Goal: Task Accomplishment & Management: Manage account settings

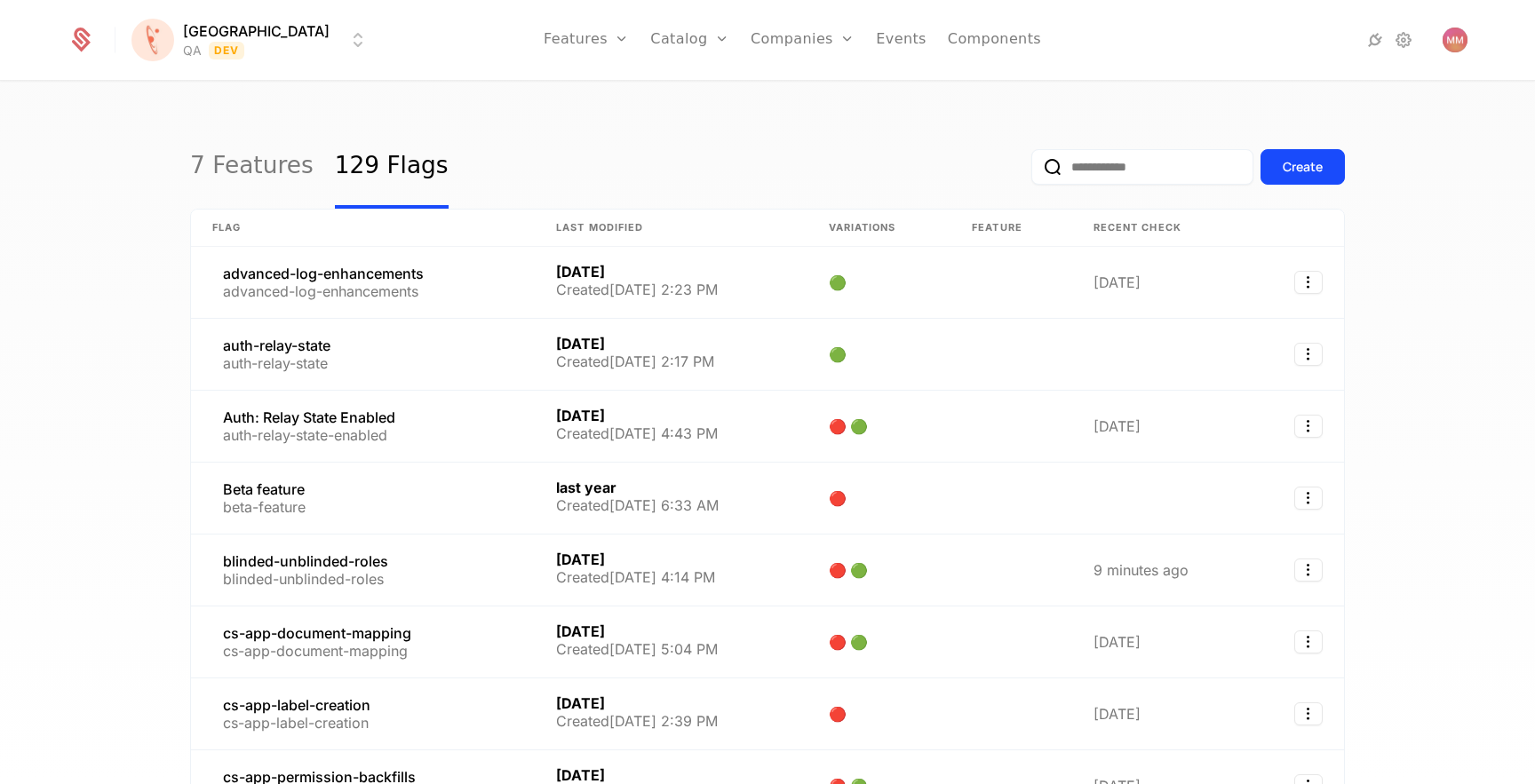
click at [241, 21] on html "[PERSON_NAME] QA Dev Features Features Flags Catalog Plans Add Ons Credits Conf…" at bounding box center [768, 392] width 1535 height 784
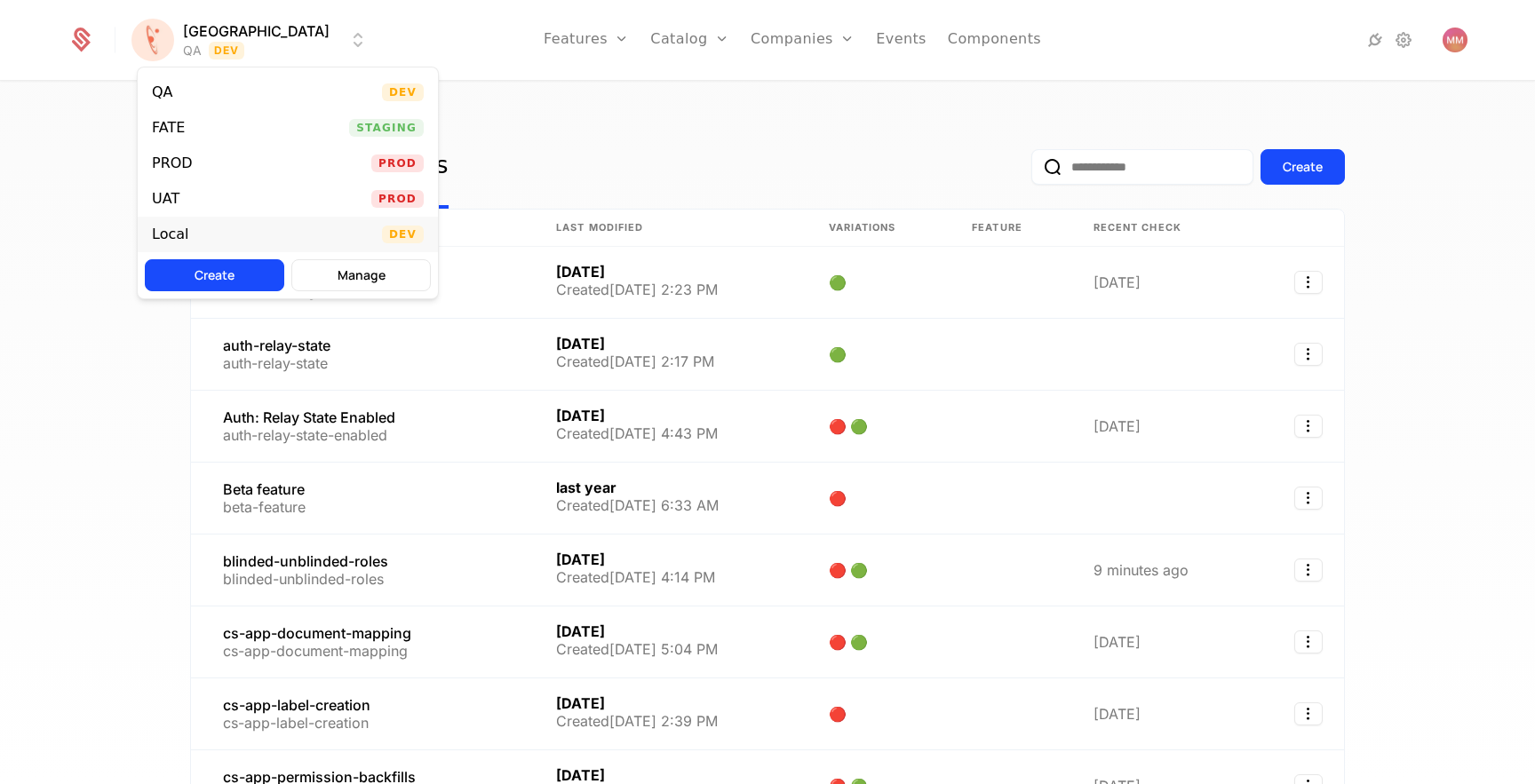
click at [231, 231] on div "Local Dev" at bounding box center [288, 234] width 300 height 36
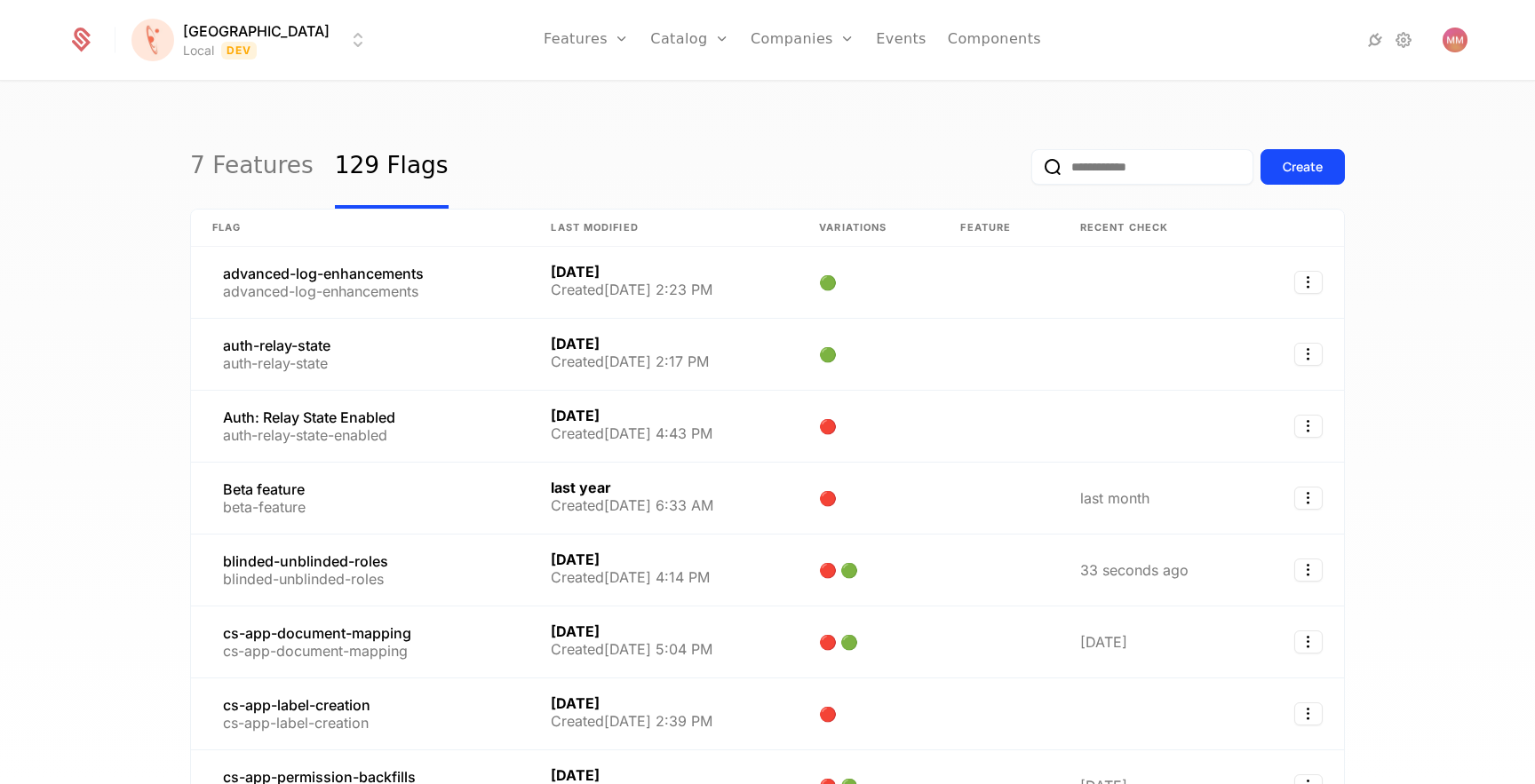
click at [1093, 155] on input "email" at bounding box center [1141, 167] width 222 height 36
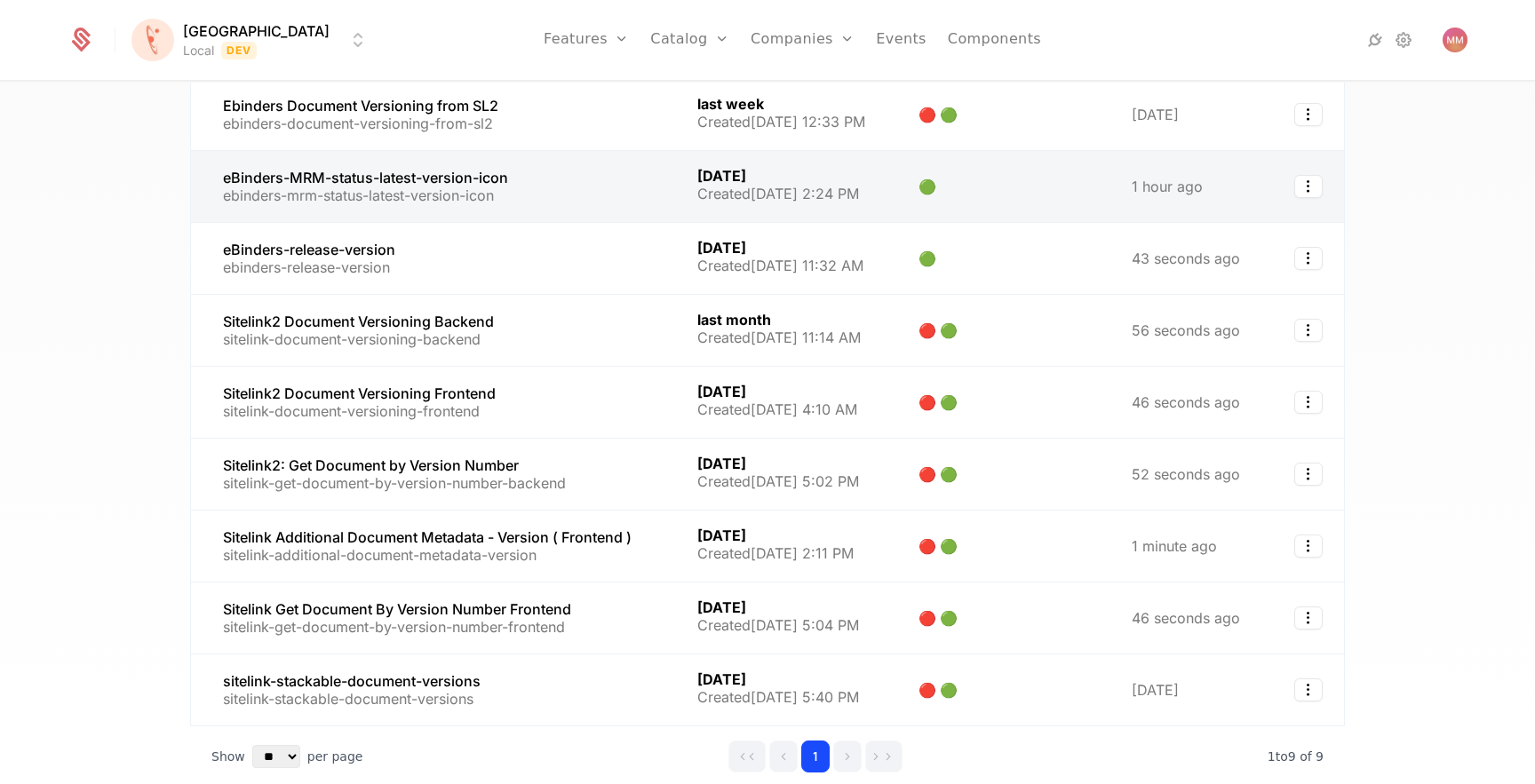
scroll to position [170, 0]
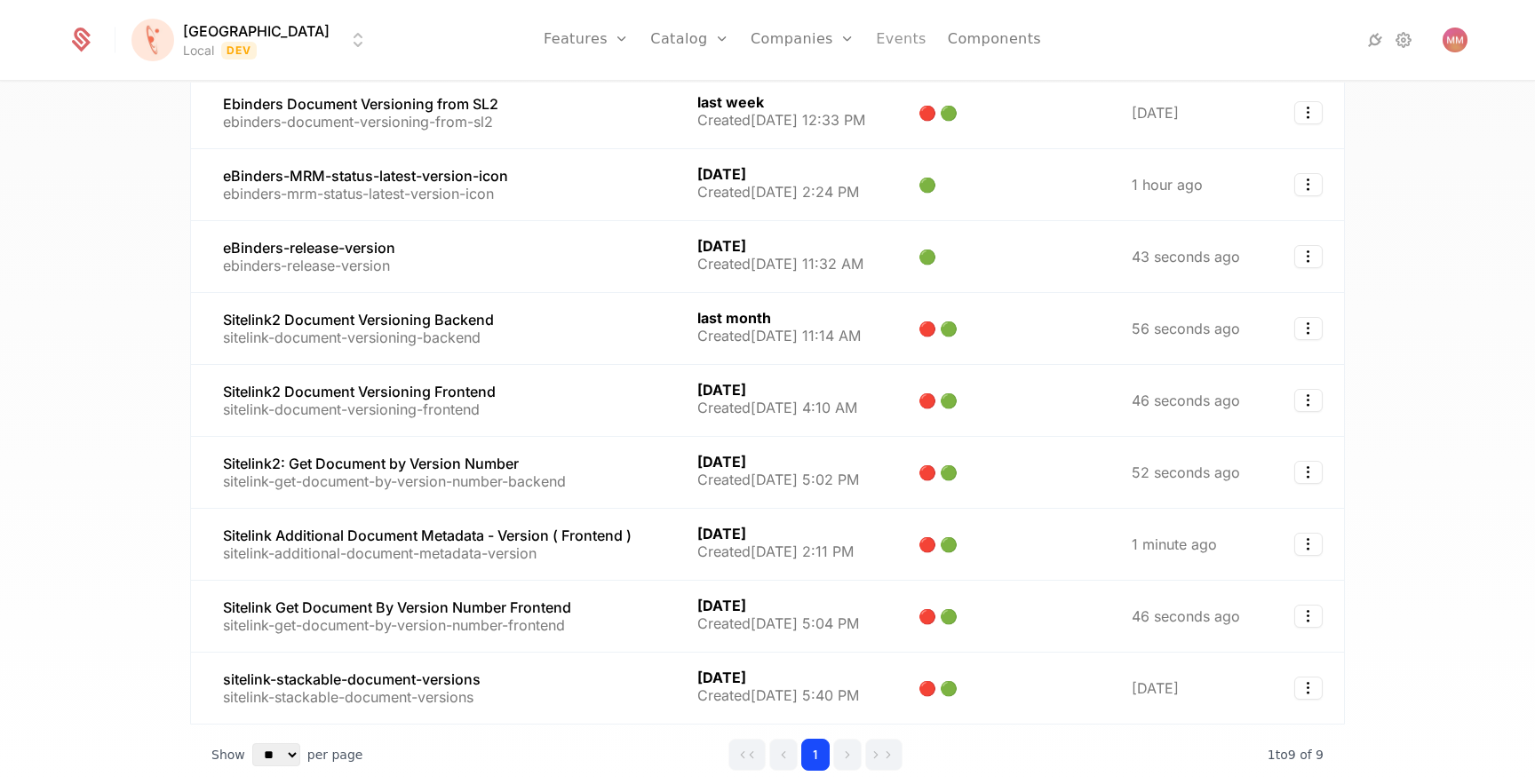
type input "*******"
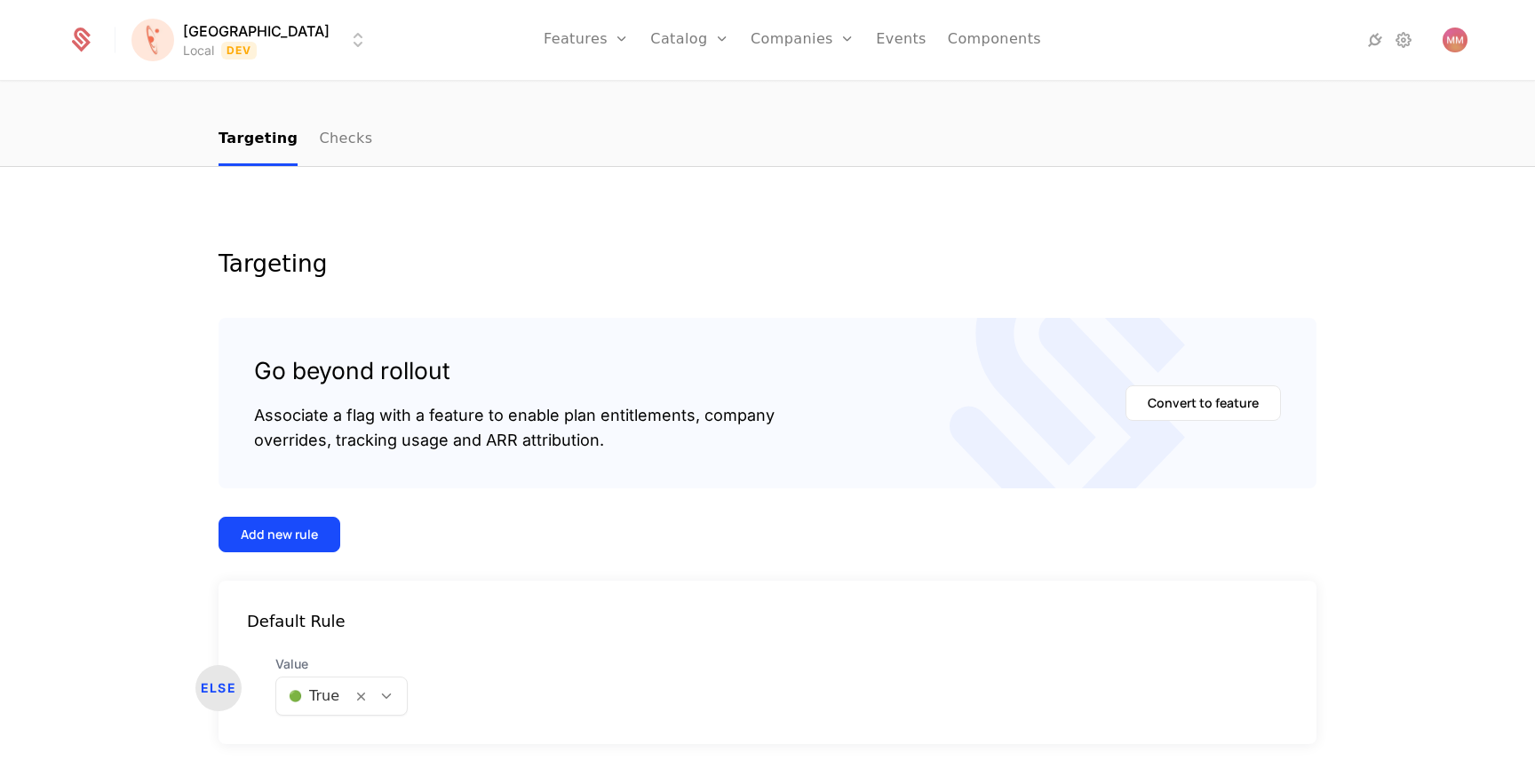
scroll to position [116, 0]
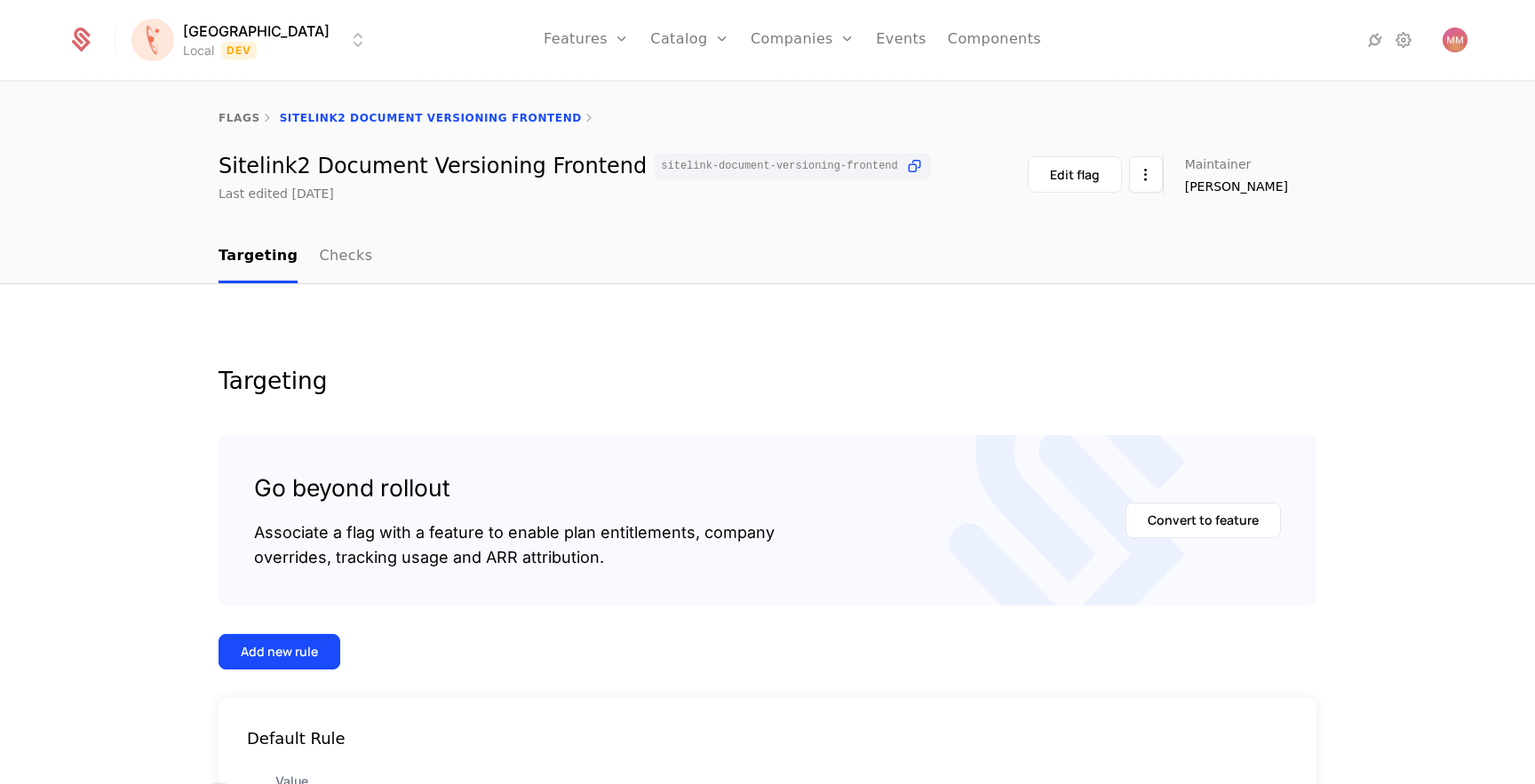
scroll to position [161, 0]
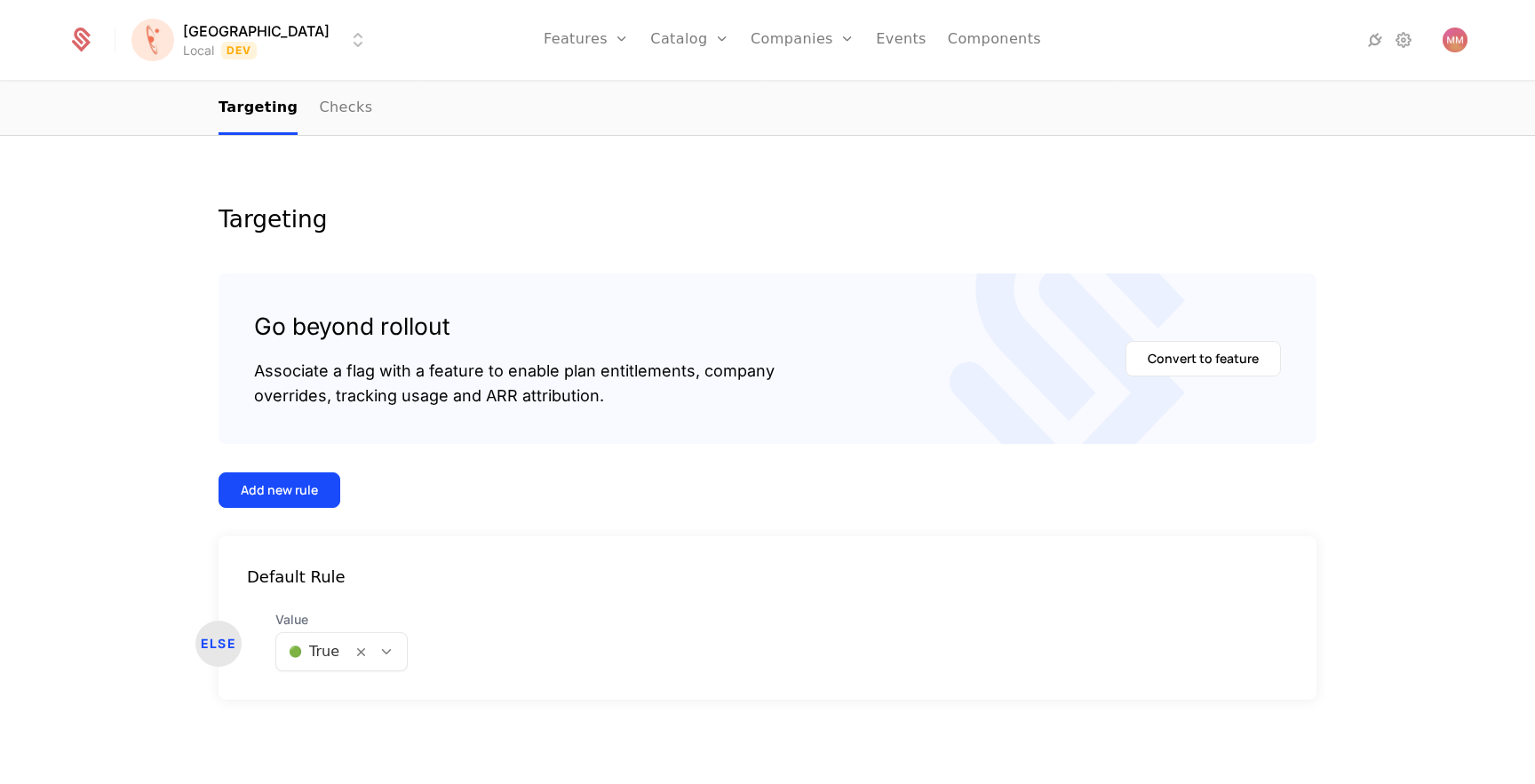
click at [321, 652] on div at bounding box center [314, 651] width 51 height 25
click at [455, 539] on div "Default Rule ELSE Value 🟢 True" at bounding box center [767, 617] width 1097 height 163
click at [282, 481] on div "Add new rule" at bounding box center [279, 490] width 77 height 18
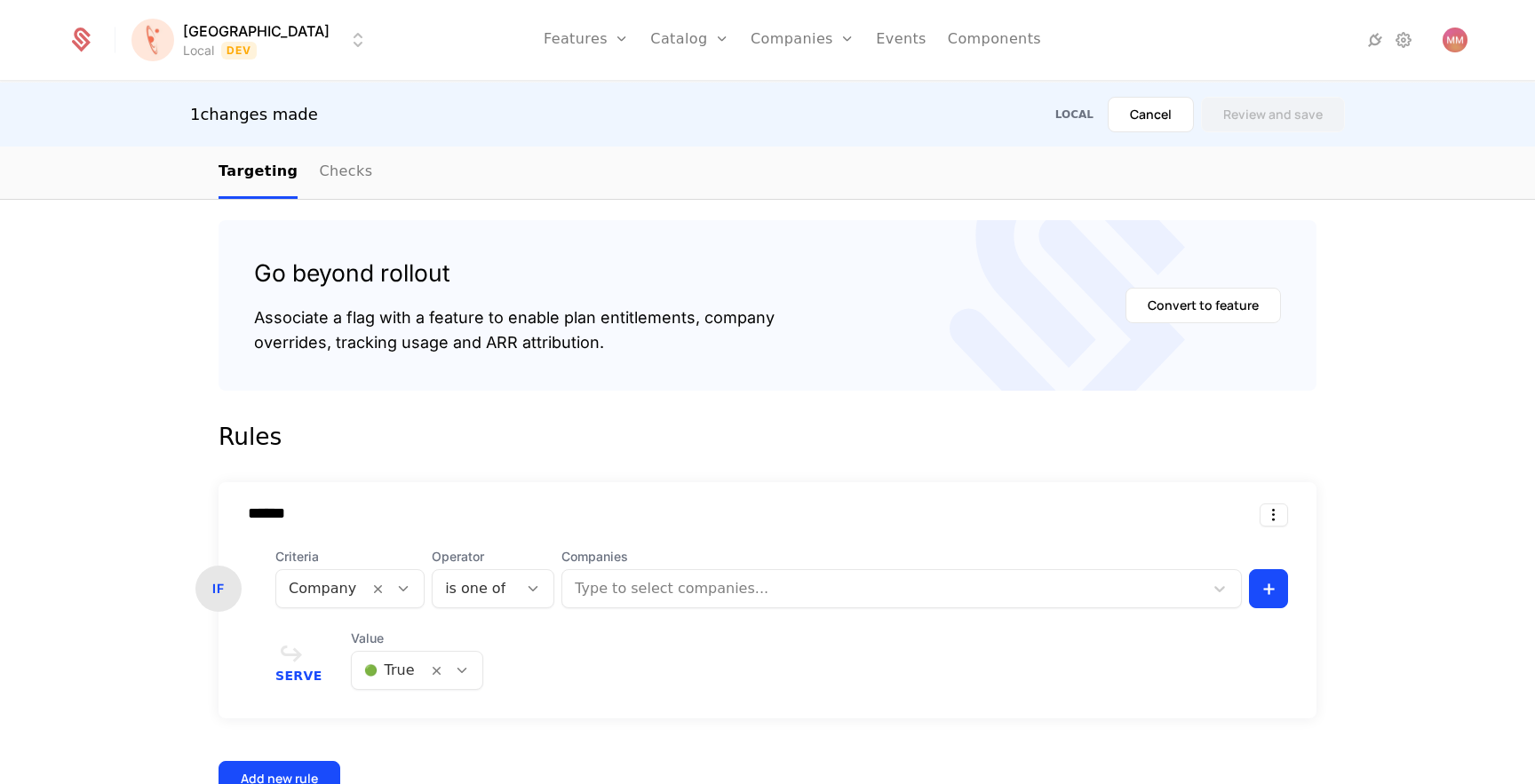
scroll to position [329, 0]
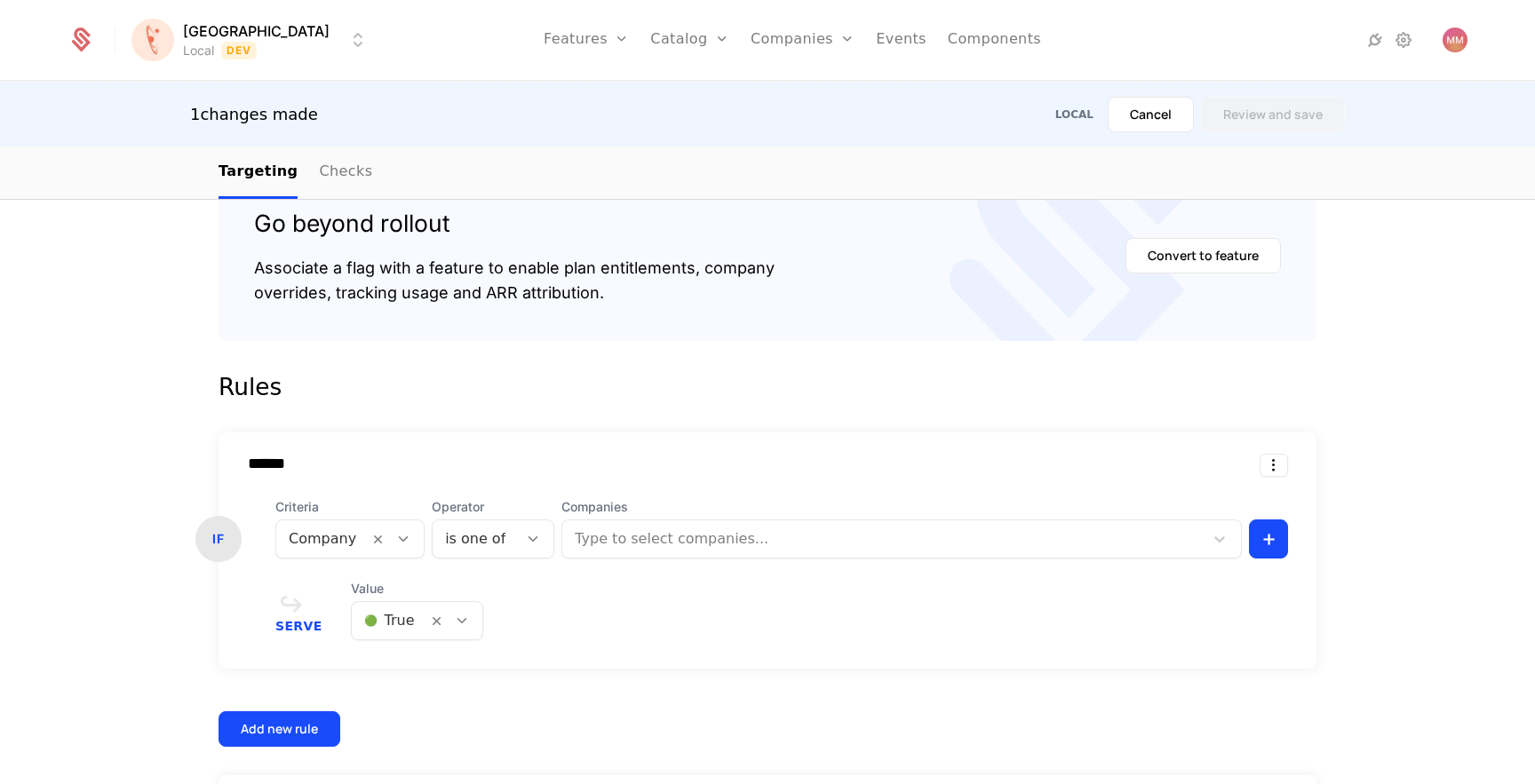
click at [694, 543] on div at bounding box center [885, 539] width 617 height 25
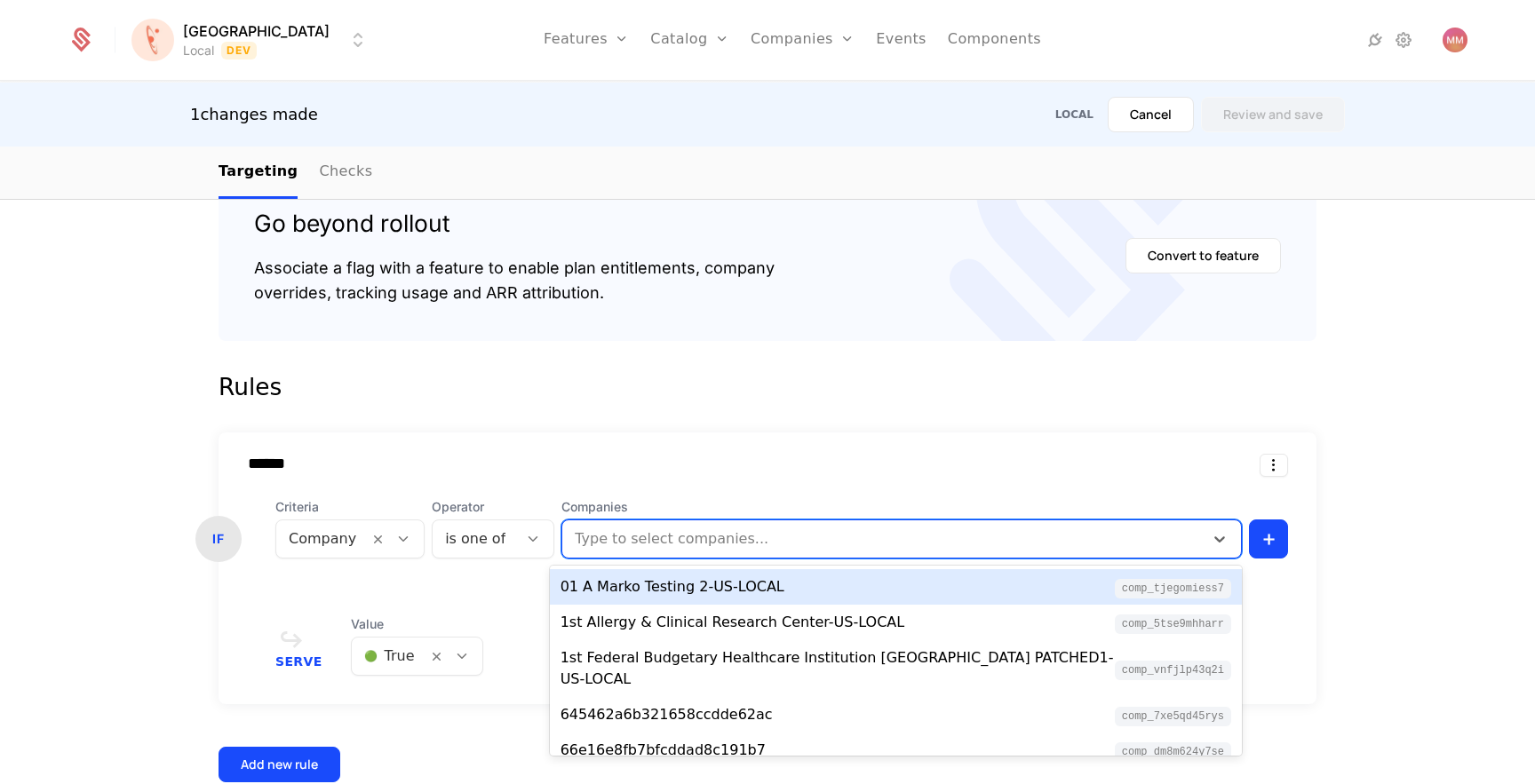
click at [631, 543] on div at bounding box center [885, 539] width 617 height 25
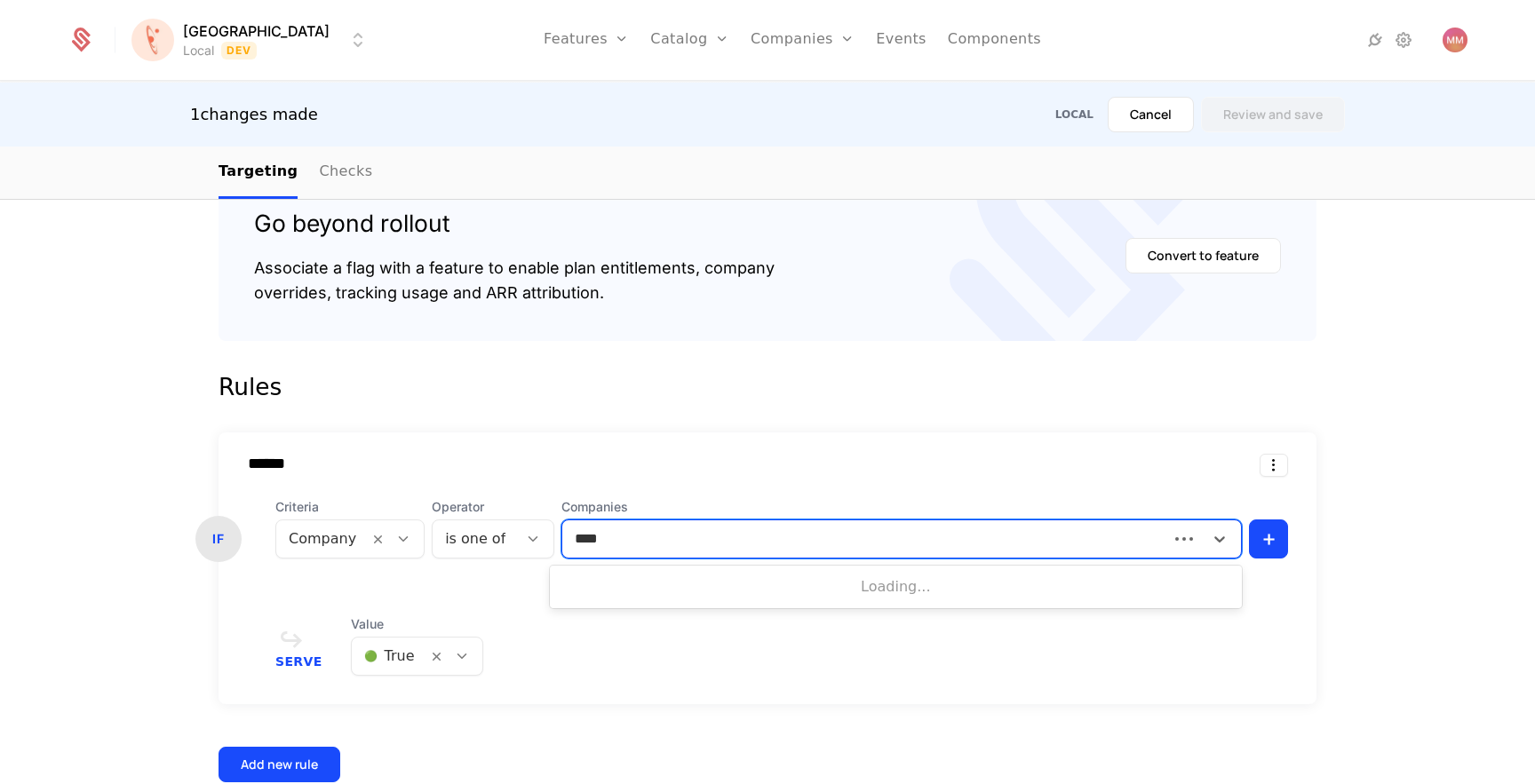
type input "*****"
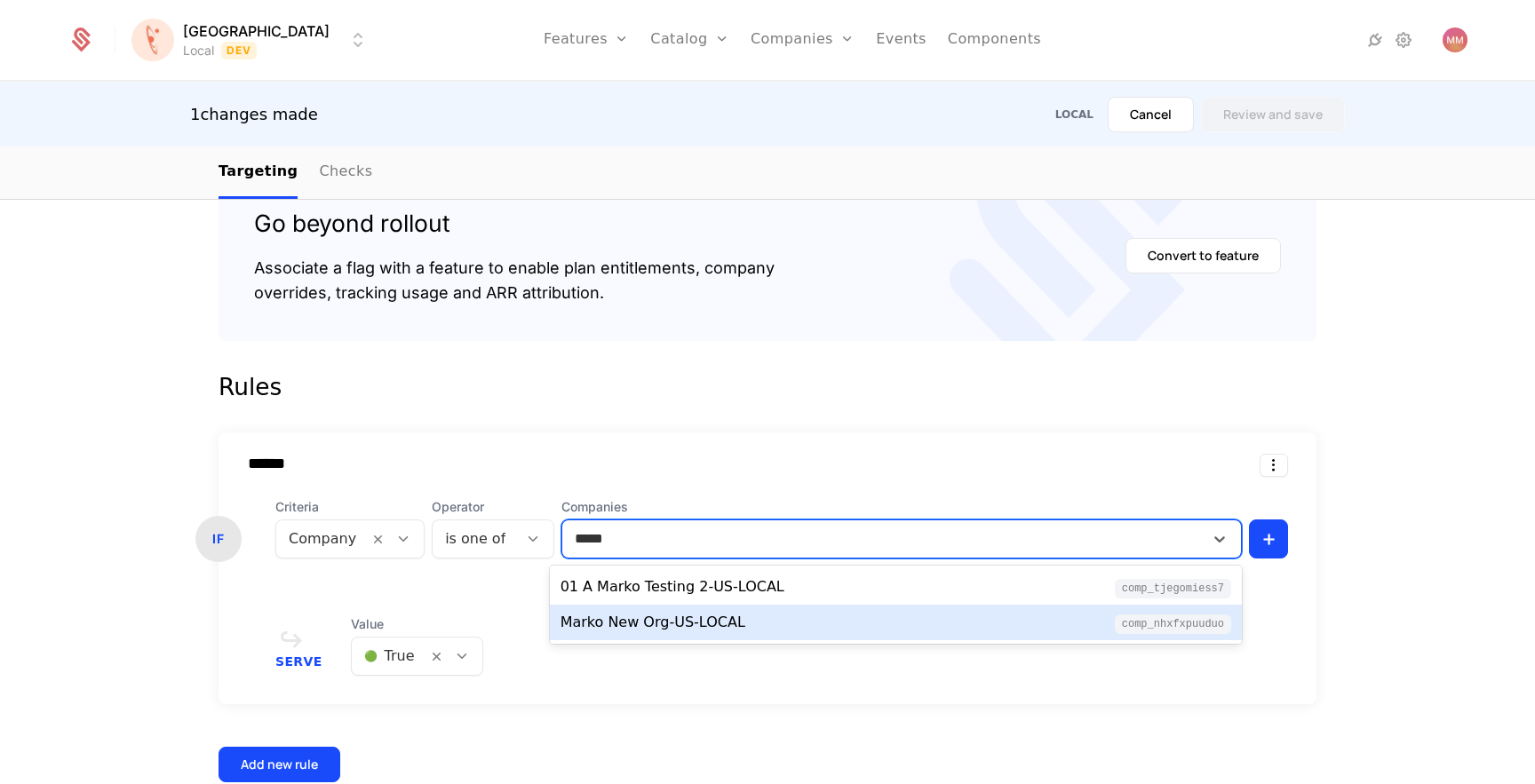
click at [673, 613] on div "Marko New Org-US-LOCAL" at bounding box center [652, 622] width 185 height 22
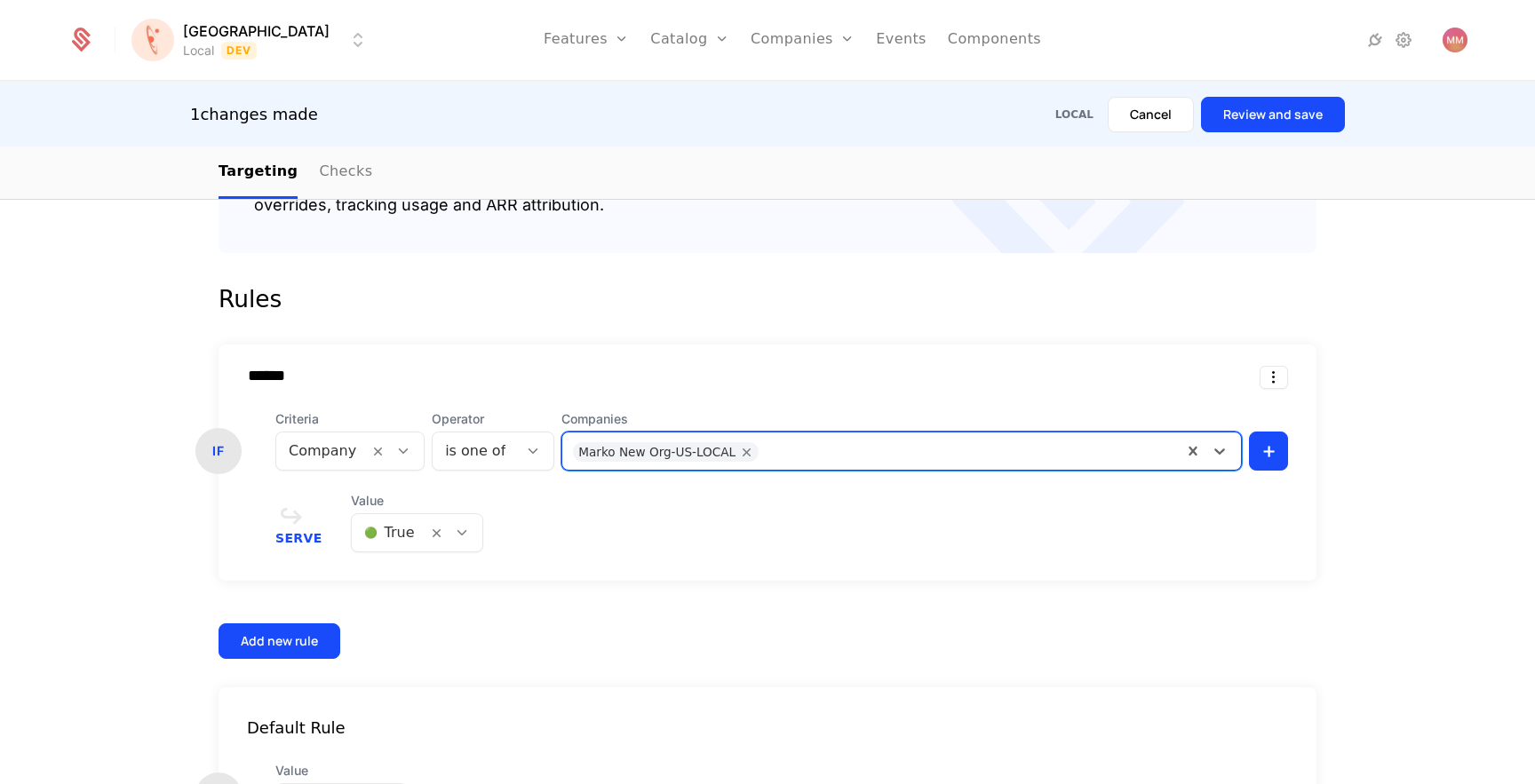
scroll to position [446, 0]
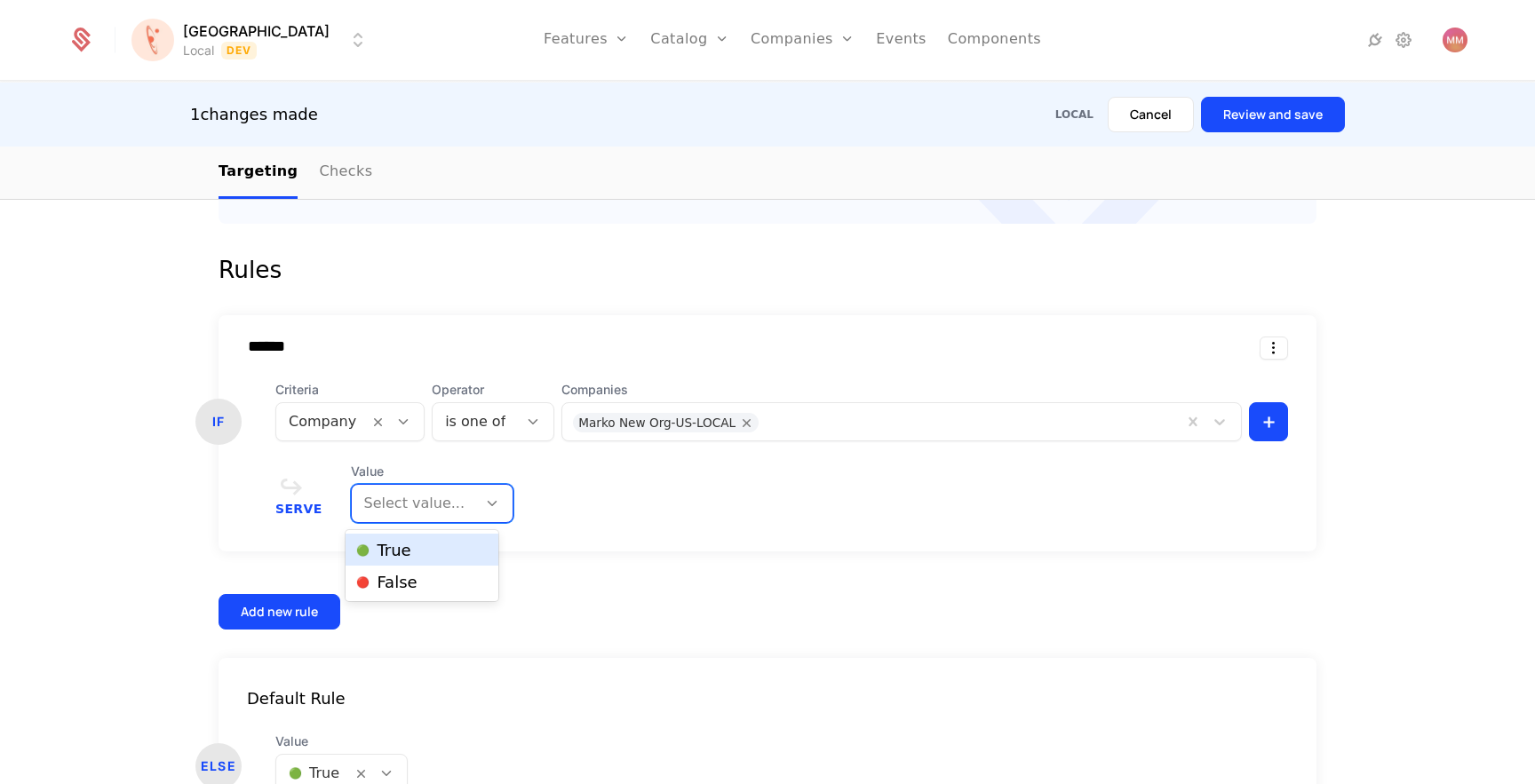
click at [448, 513] on div at bounding box center [414, 503] width 100 height 25
click at [409, 570] on div "🔴 False" at bounding box center [422, 582] width 152 height 32
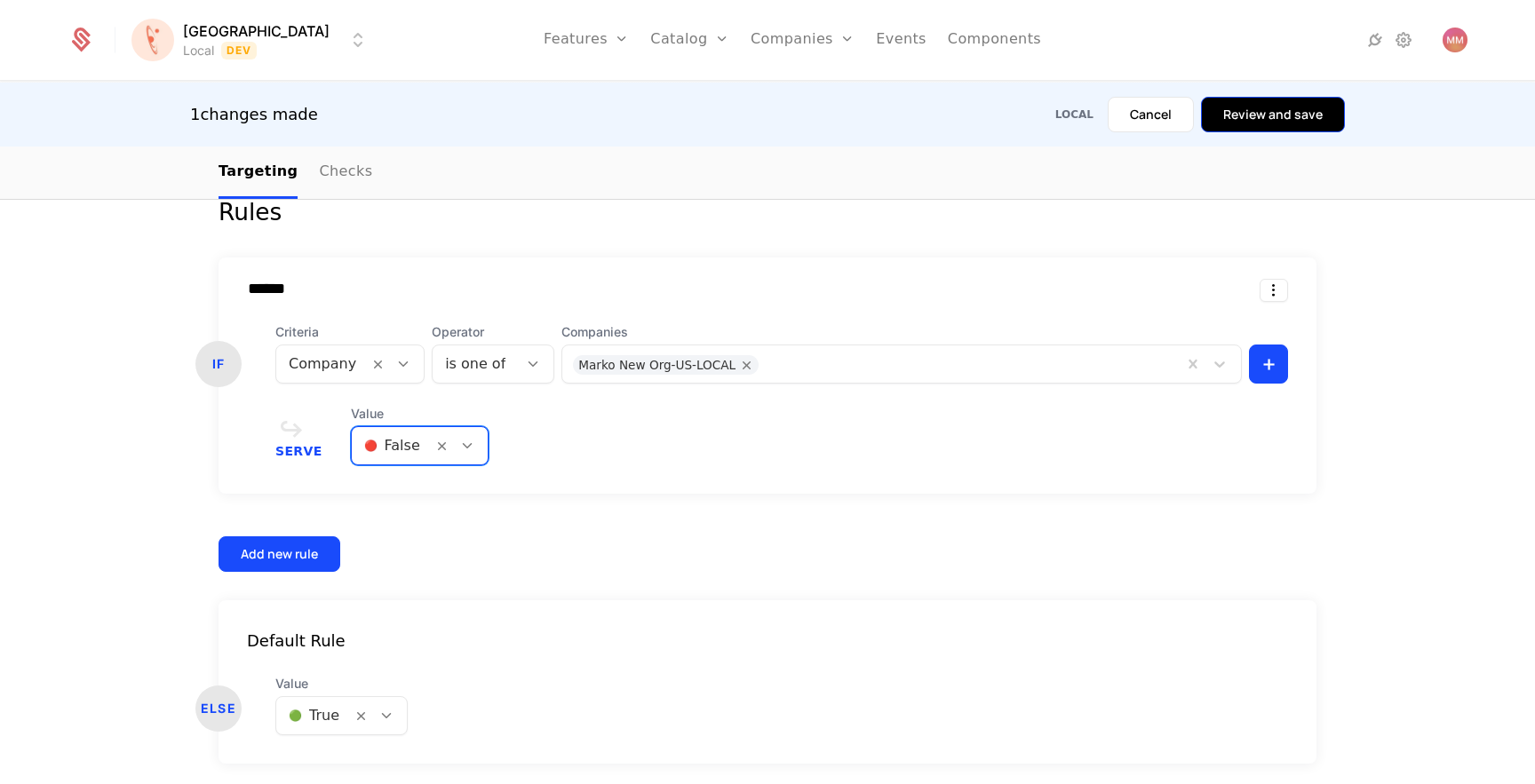
click at [1304, 111] on button "Review and save" at bounding box center [1273, 114] width 144 height 36
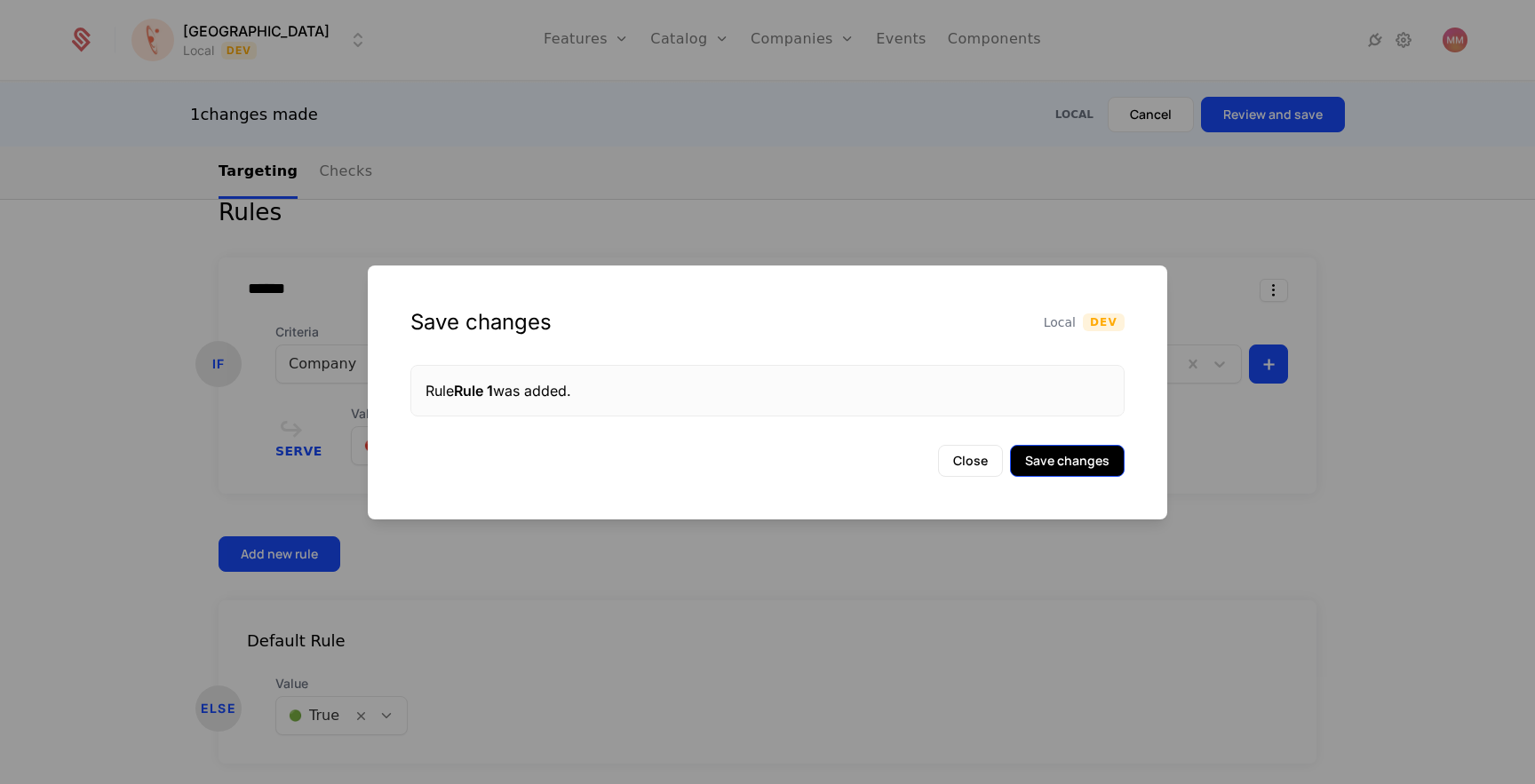
click at [1078, 455] on button "Save changes" at bounding box center [1067, 461] width 114 height 32
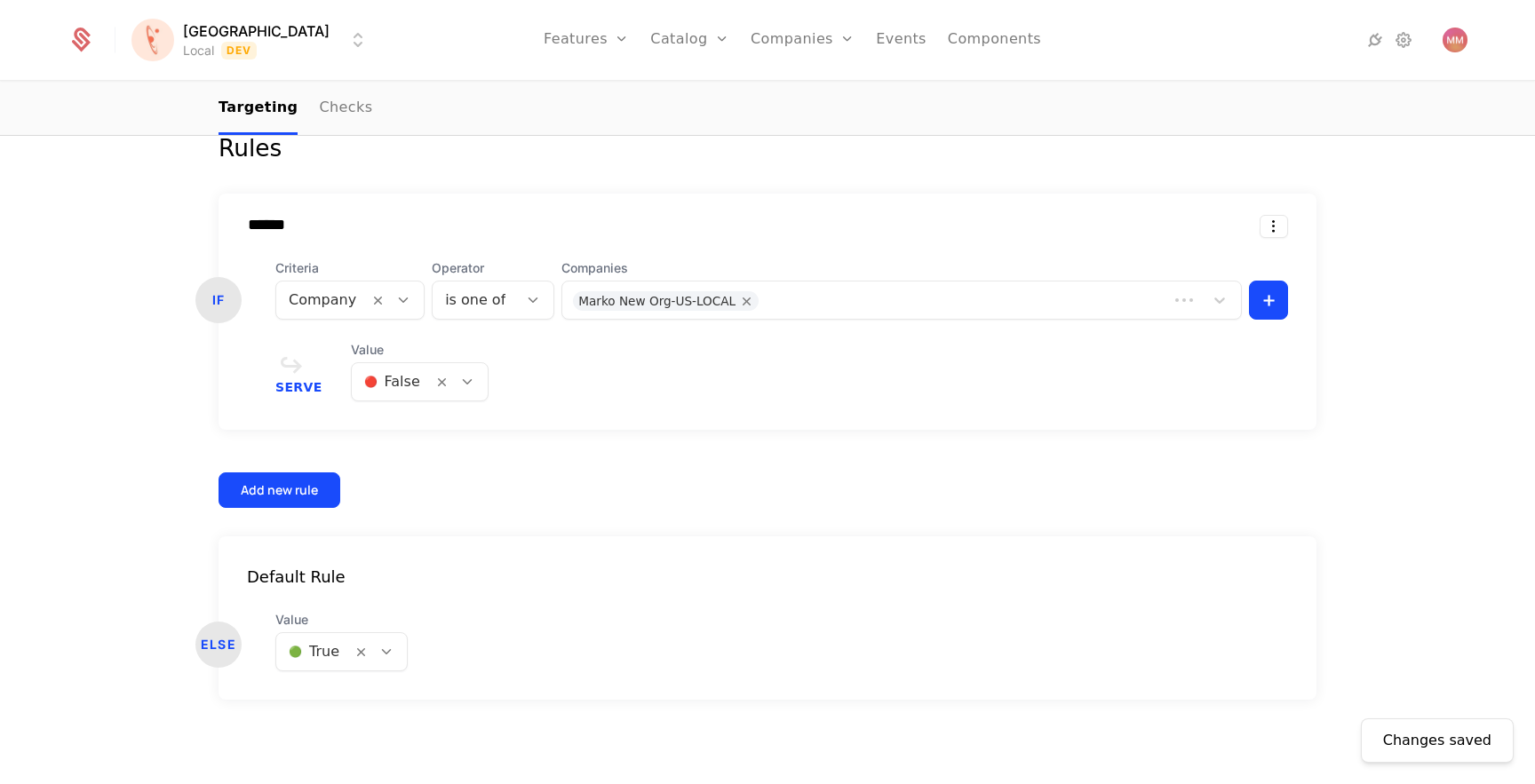
click at [408, 384] on div at bounding box center [393, 381] width 56 height 25
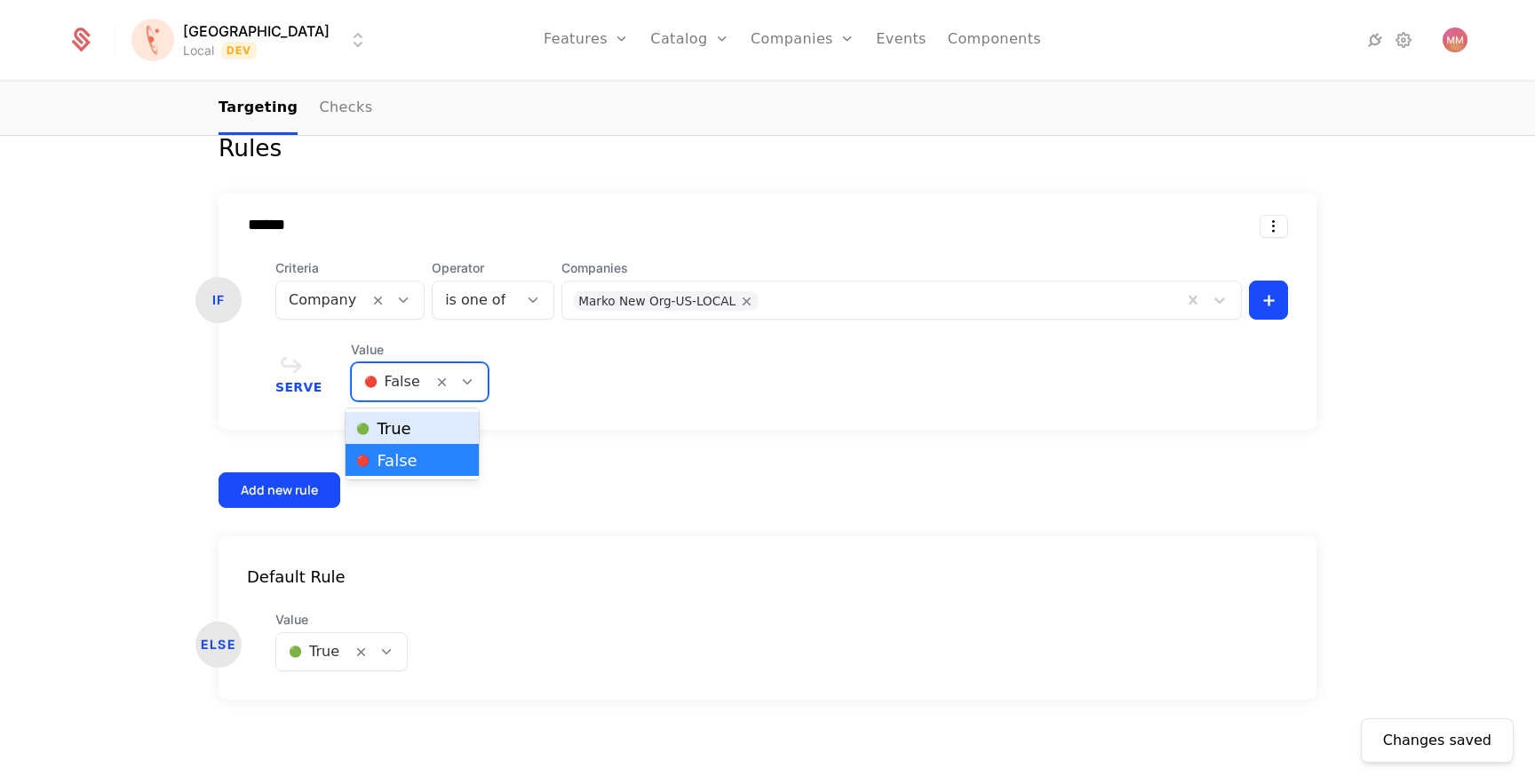
click at [411, 422] on div "🟢 True" at bounding box center [411, 427] width 111 height 18
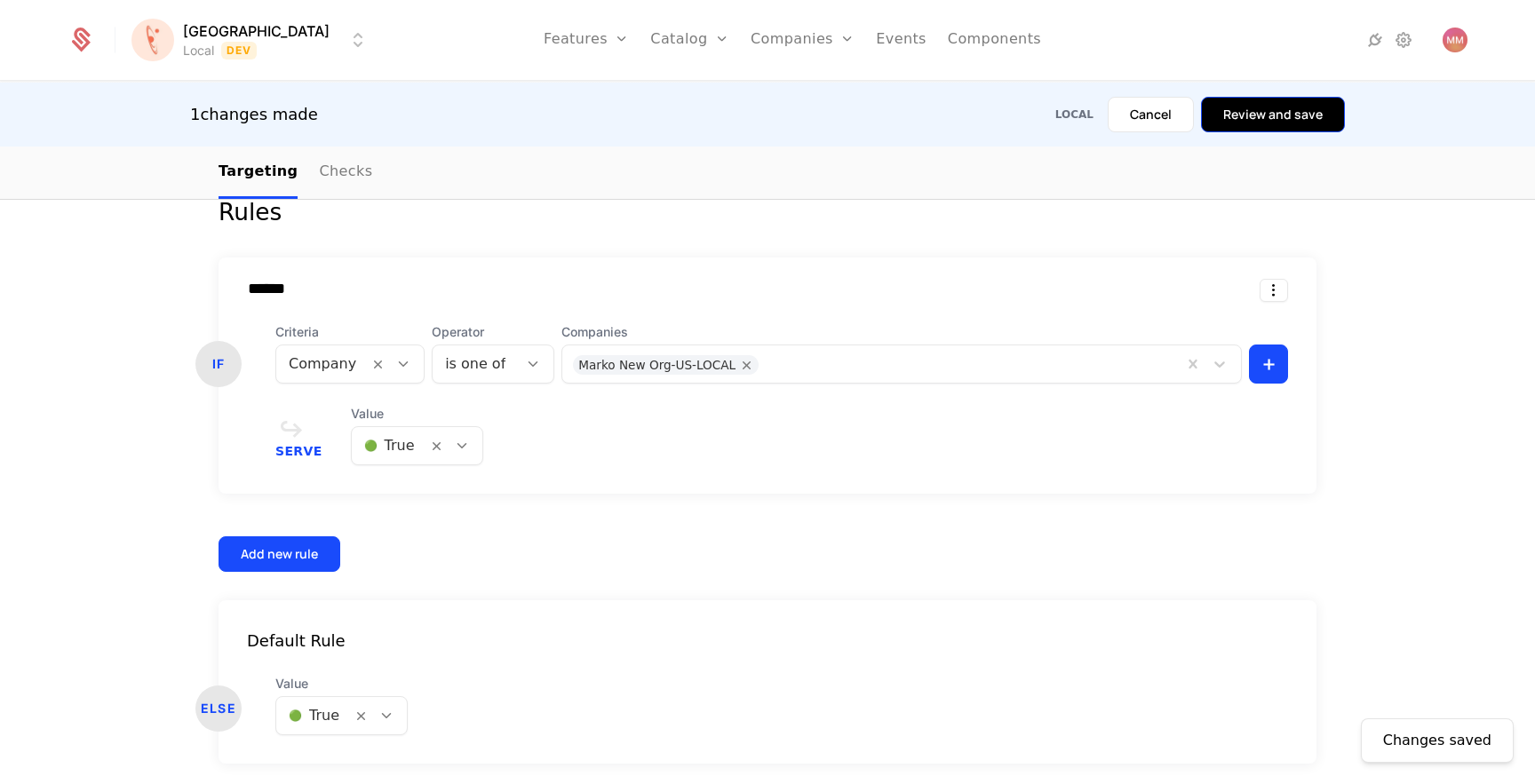
click at [1246, 119] on button "Review and save" at bounding box center [1273, 114] width 144 height 36
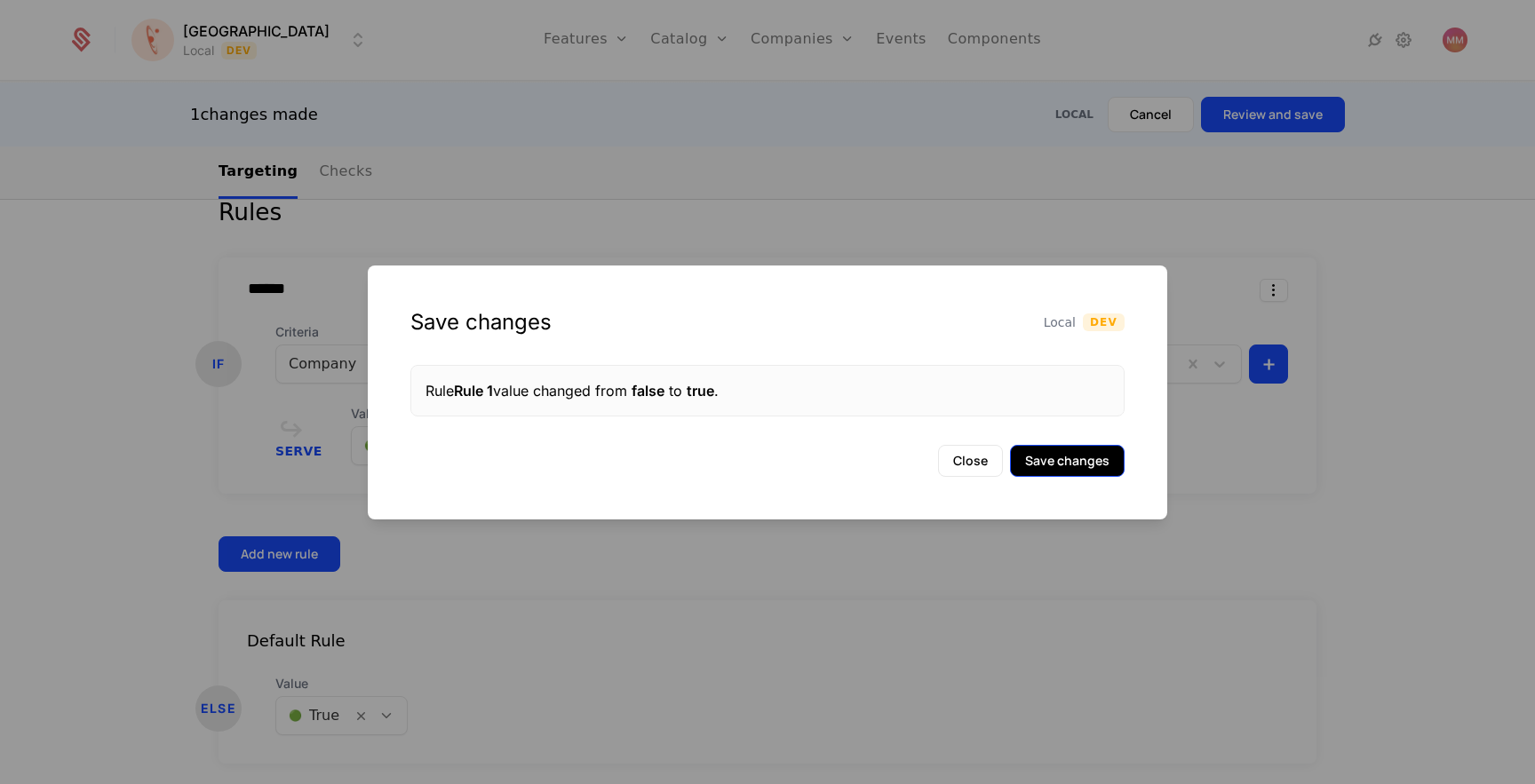
click at [1062, 449] on button "Save changes" at bounding box center [1067, 461] width 114 height 32
